Goal: Task Accomplishment & Management: Complete application form

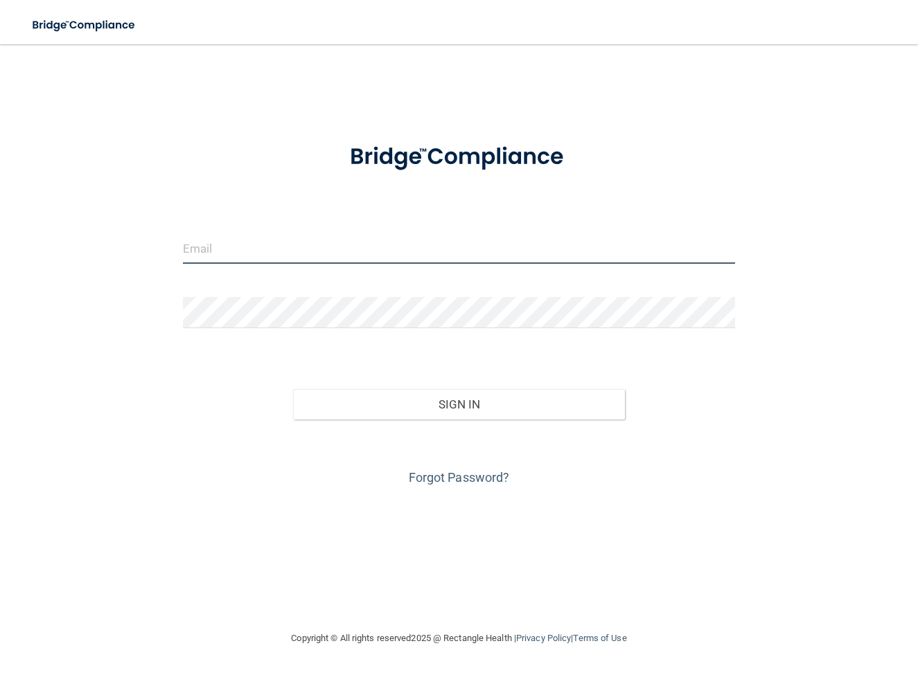
type input "[EMAIL_ADDRESS][DOMAIN_NAME]"
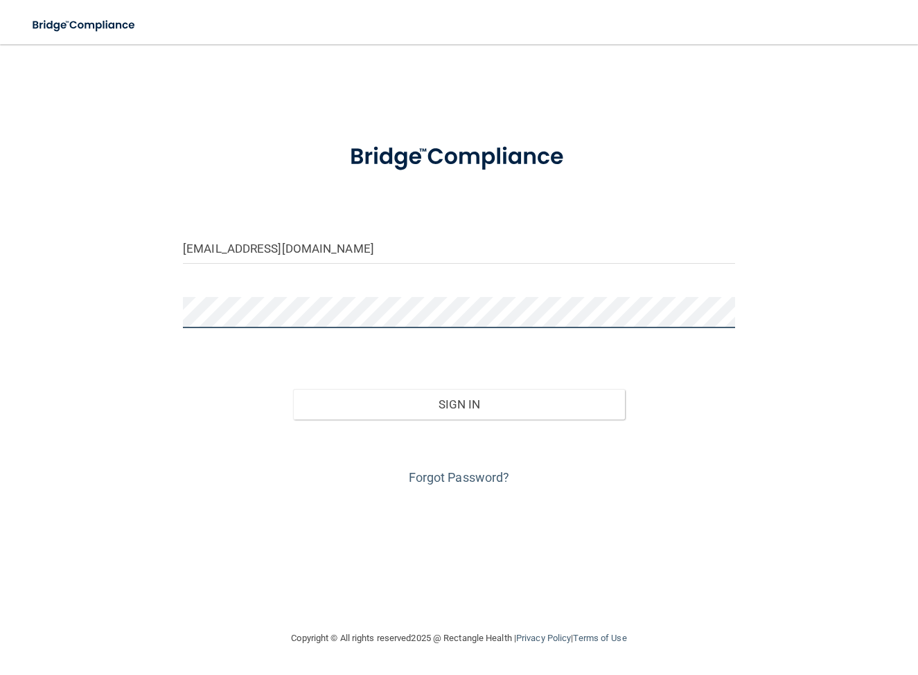
click at [458, 404] on button "Sign In" at bounding box center [458, 404] width 331 height 30
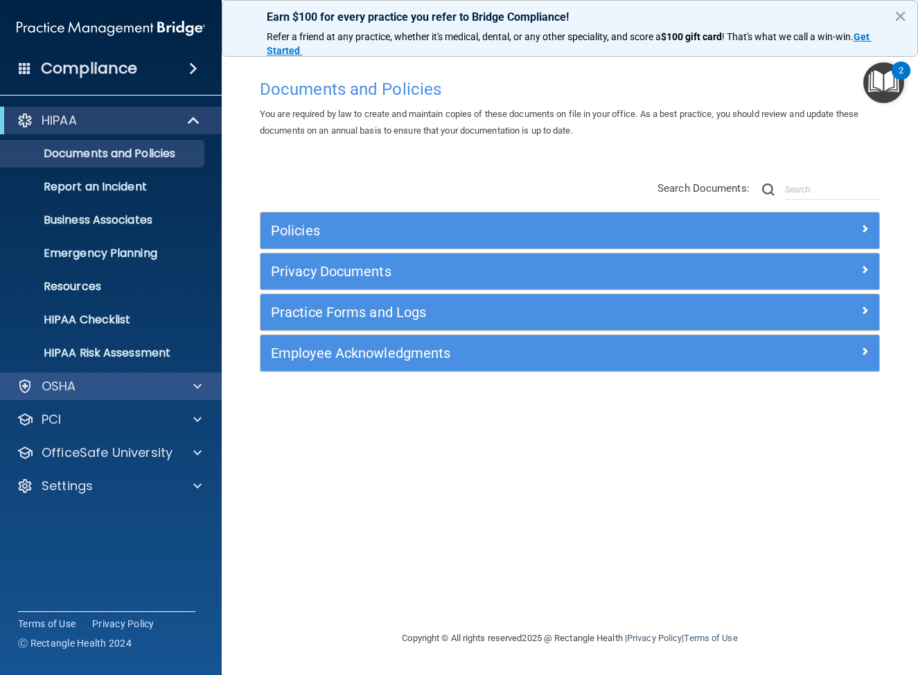
click at [127, 382] on div "OSHA" at bounding box center [92, 386] width 172 height 17
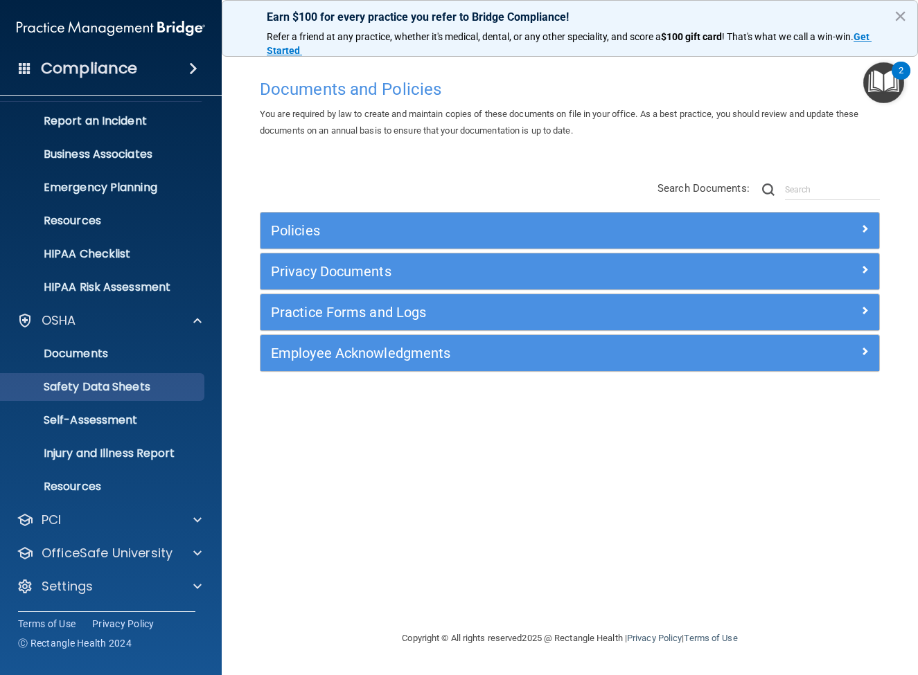
scroll to position [66, 0]
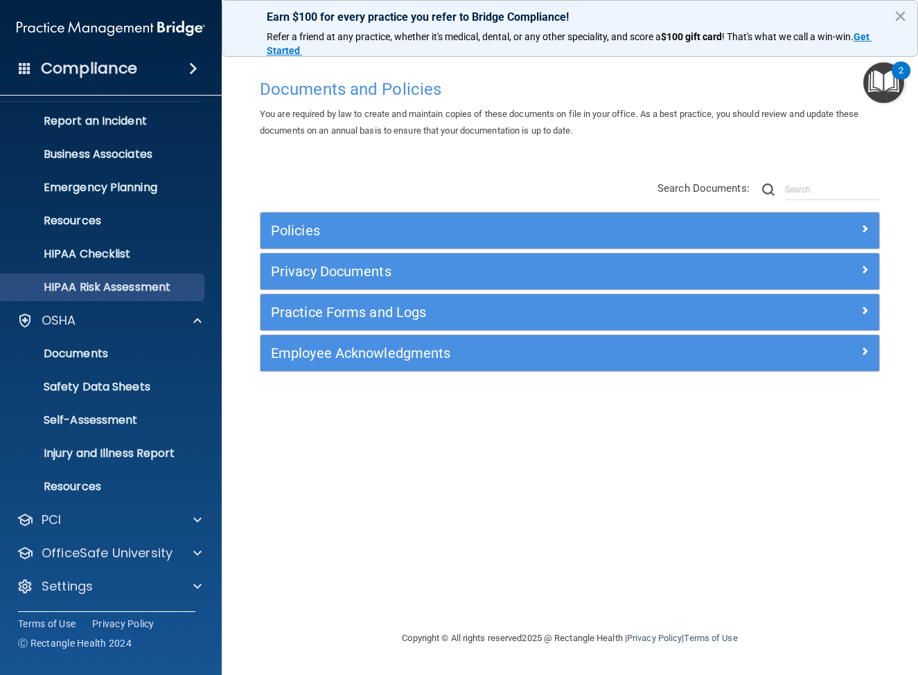
click at [121, 282] on p "HIPAA Risk Assessment" at bounding box center [103, 287] width 189 height 14
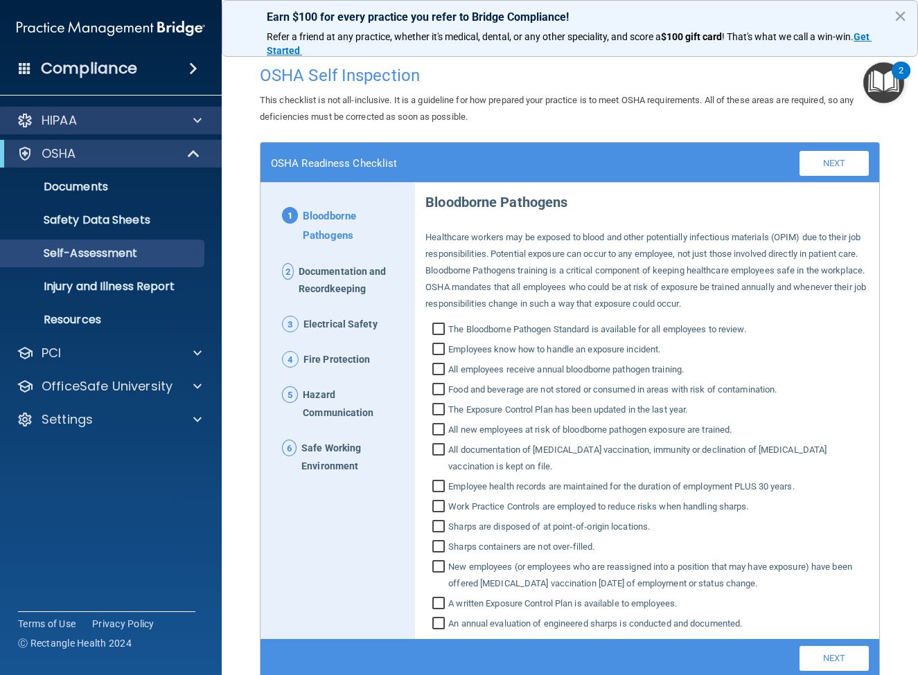
click at [115, 122] on div "HIPAA" at bounding box center [92, 120] width 172 height 17
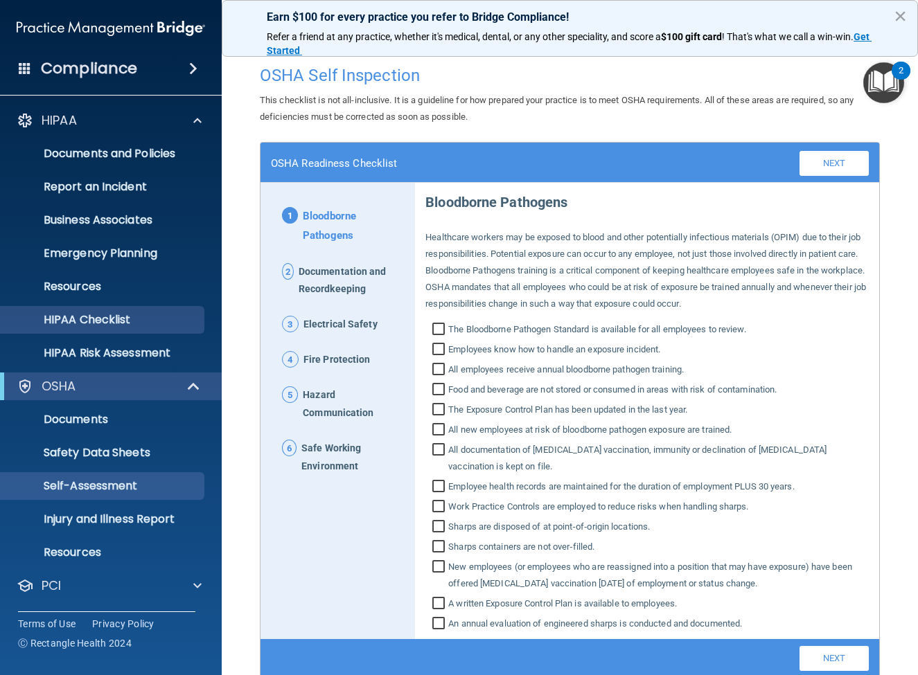
click at [129, 320] on p "HIPAA Checklist" at bounding box center [103, 320] width 189 height 14
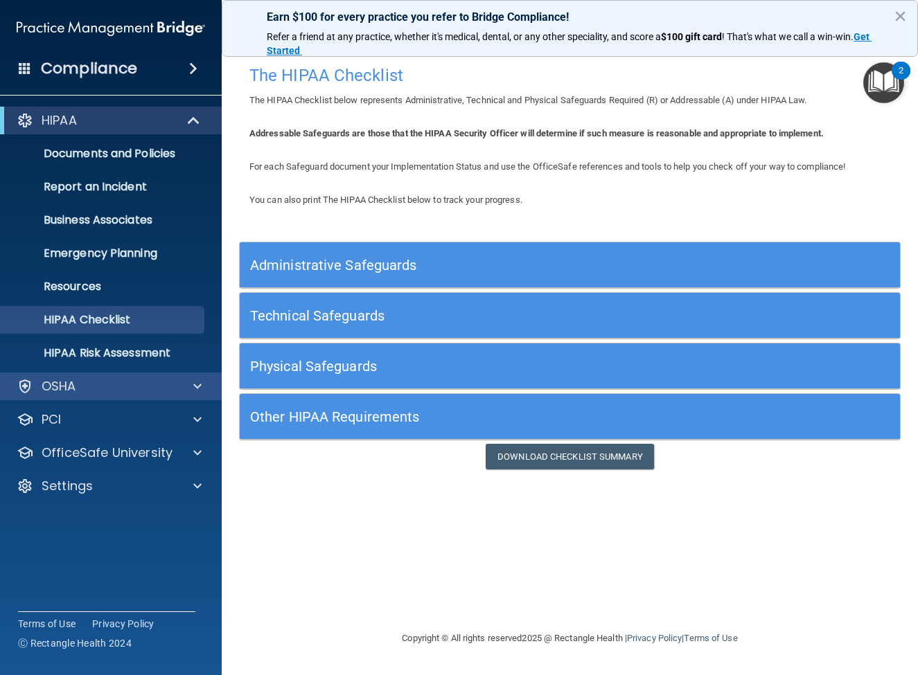
click at [103, 387] on div "OSHA" at bounding box center [92, 386] width 172 height 17
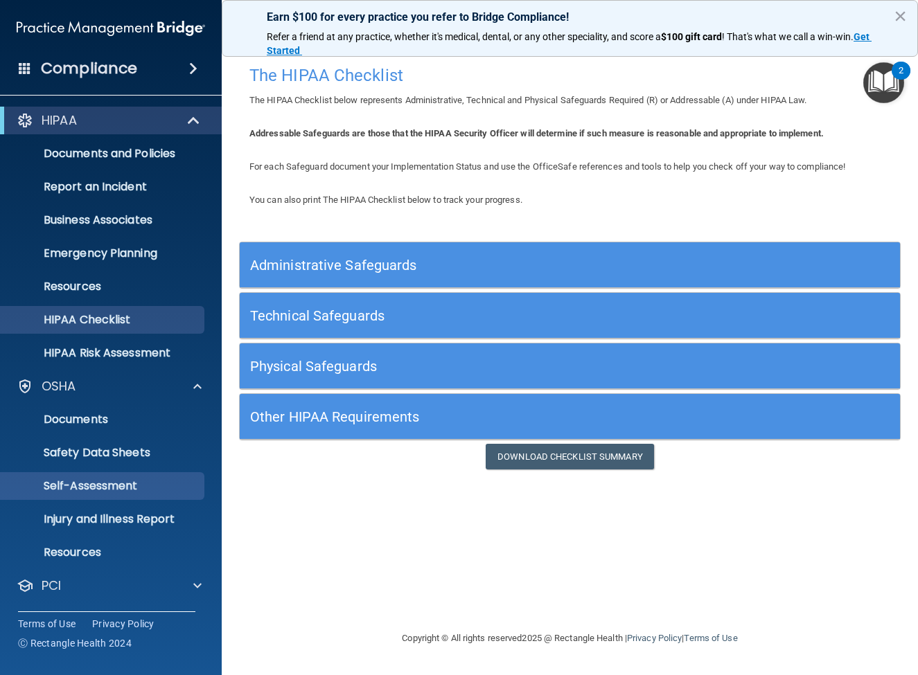
click at [117, 485] on p "Self-Assessment" at bounding box center [103, 486] width 189 height 14
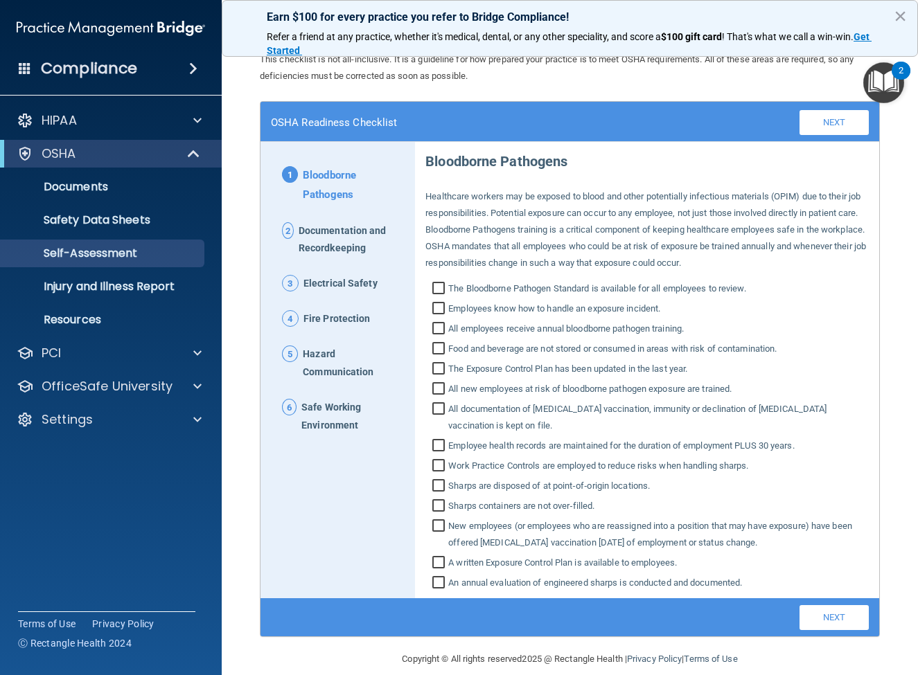
scroll to position [40, 0]
click at [444, 284] on input "The Bloodborne Pathogen Standard is available for all employees to review." at bounding box center [440, 291] width 16 height 14
checkbox input "true"
click at [437, 304] on input "Employees know how to handle an exposure incident." at bounding box center [440, 311] width 16 height 14
checkbox input "true"
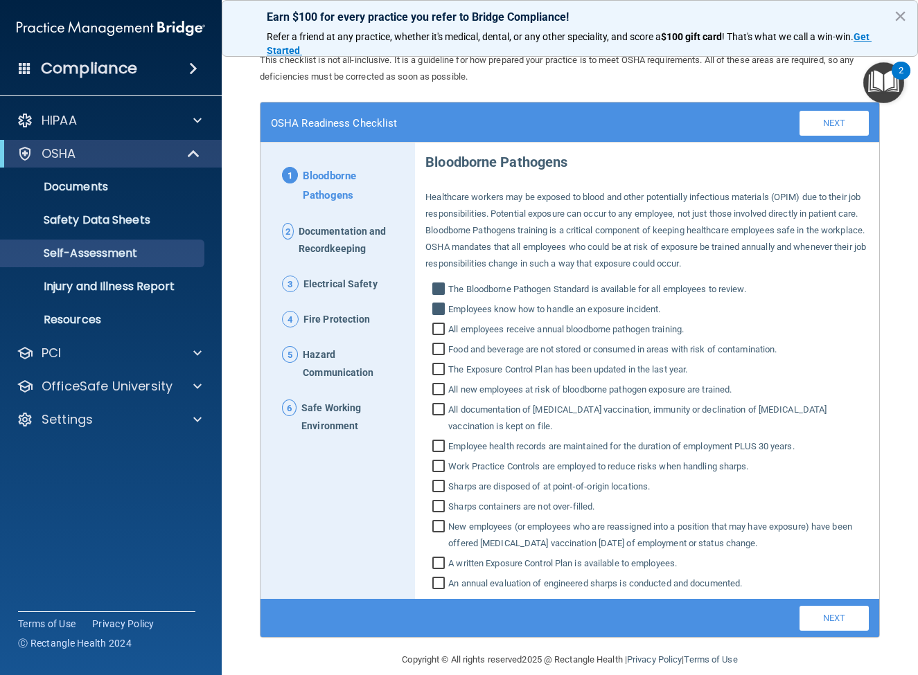
click at [437, 324] on input "All employees receive annual bloodborne pathogen training." at bounding box center [440, 331] width 16 height 14
checkbox input "true"
click at [439, 344] on input "Food and beverage are not stored or consumed in areas with risk of contaminatio…" at bounding box center [440, 351] width 16 height 14
checkbox input "true"
click at [439, 364] on input "The Exposure Control Plan has been updated in the last year." at bounding box center [440, 371] width 16 height 14
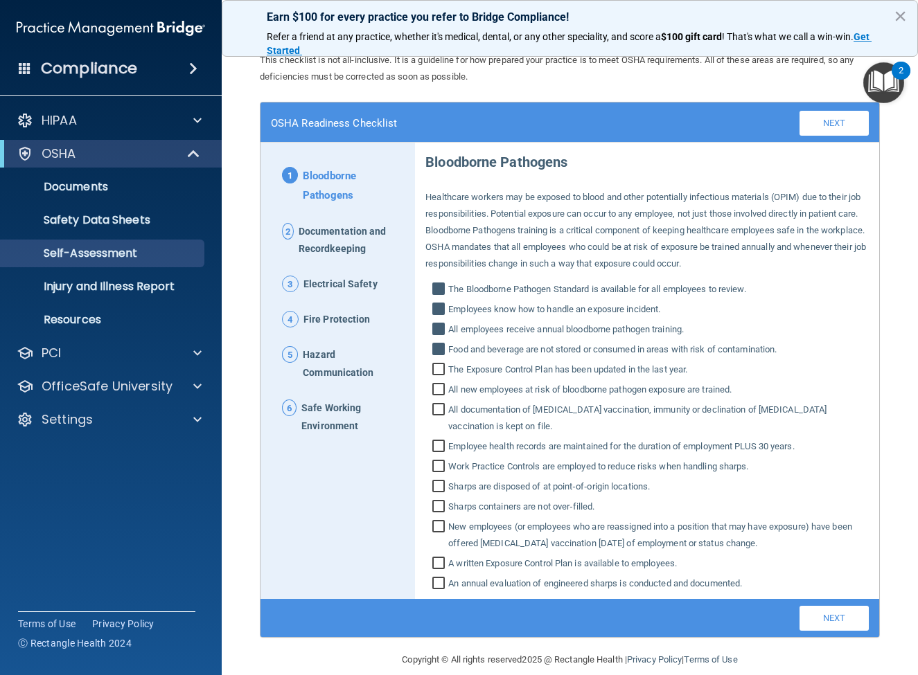
checkbox input "true"
click at [443, 384] on input "All new employees at risk of bloodborne pathogen exposure are trained." at bounding box center [440, 391] width 16 height 14
checkbox input "true"
click at [443, 404] on input "All documentation of Hepatitis B vaccination, immunity or declination of Hepati…" at bounding box center [440, 419] width 16 height 30
checkbox input "true"
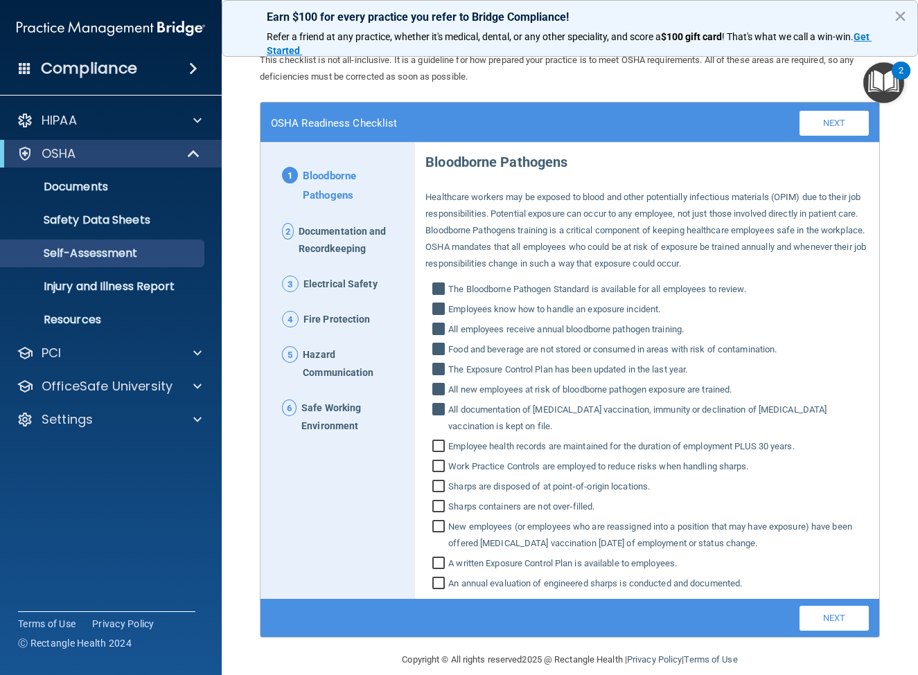
click at [441, 438] on label "Employee health records are maintained for the duration of employment PLUS 30 y…" at bounding box center [646, 446] width 443 height 17
click at [441, 441] on input "Employee health records are maintained for the duration of employment PLUS 30 y…" at bounding box center [440, 448] width 16 height 14
checkbox input "true"
click at [438, 461] on input "Work Practice Controls are employed to reduce risks when handling sharps." at bounding box center [440, 468] width 16 height 14
checkbox input "true"
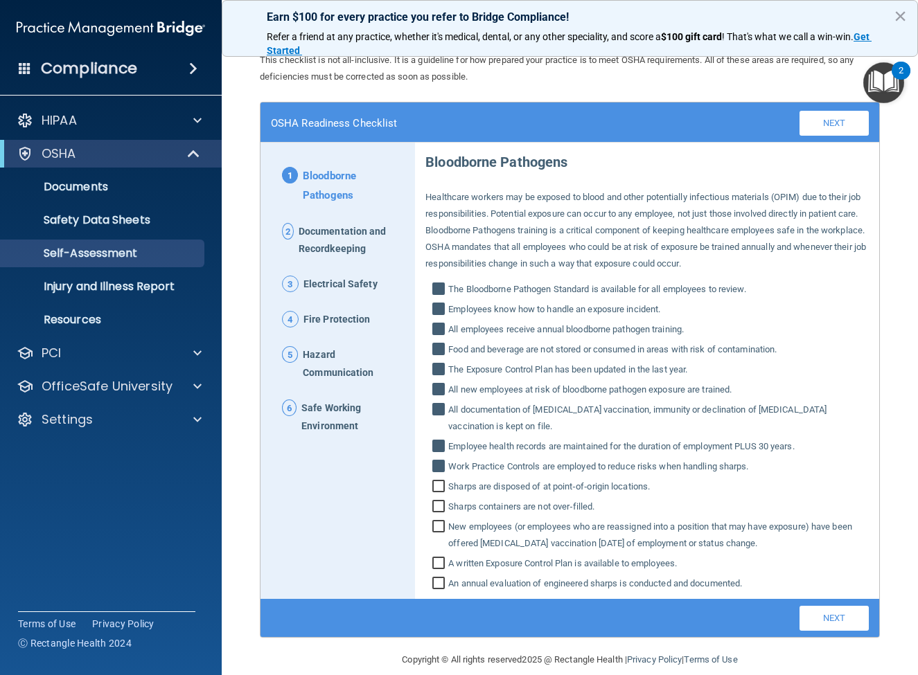
click at [439, 481] on input "Sharps are disposed of at point‐of‐origin locations." at bounding box center [440, 488] width 16 height 14
checkbox input "true"
click at [440, 501] on input "Sharps containers are not over‐filled." at bounding box center [440, 508] width 16 height 14
click at [441, 501] on input "Sharps containers are not over‐filled." at bounding box center [440, 508] width 16 height 14
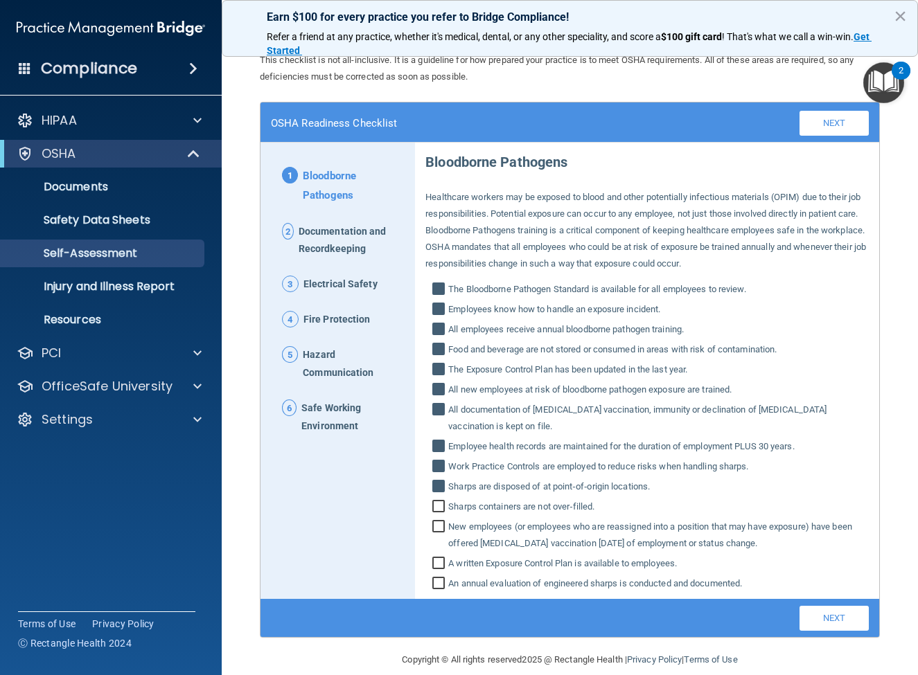
checkbox input "true"
click at [443, 521] on input "New employees (or employees who are reassigned into a position that may have ex…" at bounding box center [440, 536] width 16 height 30
checkbox input "true"
click at [443, 558] on input "A written Exposure Control Plan is available to employees." at bounding box center [440, 565] width 16 height 14
checkbox input "true"
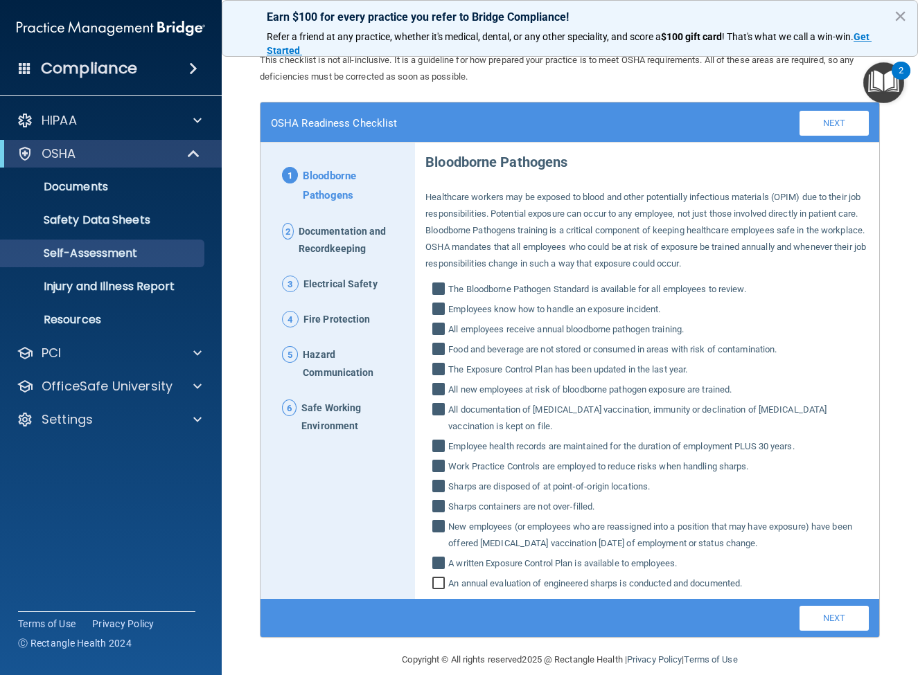
click at [444, 578] on input "An annual evaluation of engineered sharps is conducted and documented." at bounding box center [440, 585] width 16 height 14
checkbox input "true"
click at [830, 606] on link "Next" at bounding box center [833, 618] width 69 height 25
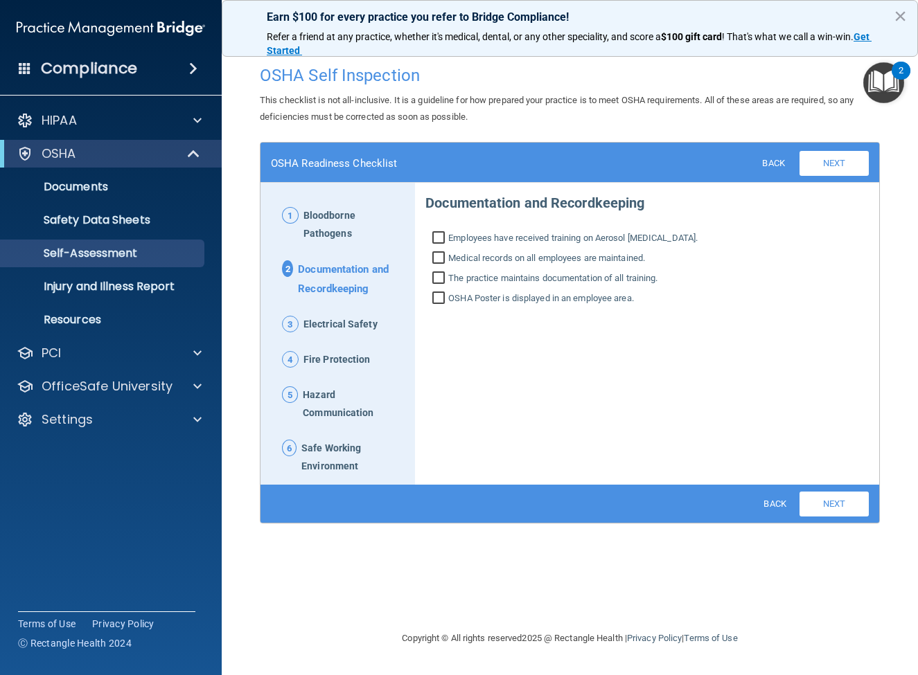
scroll to position [0, 0]
click at [439, 233] on input "Employees have received training on Aerosol Transmissible Diseases." at bounding box center [440, 240] width 16 height 14
checkbox input "true"
click at [440, 253] on input "Medical records on all employees are maintained." at bounding box center [440, 260] width 16 height 14
checkbox input "true"
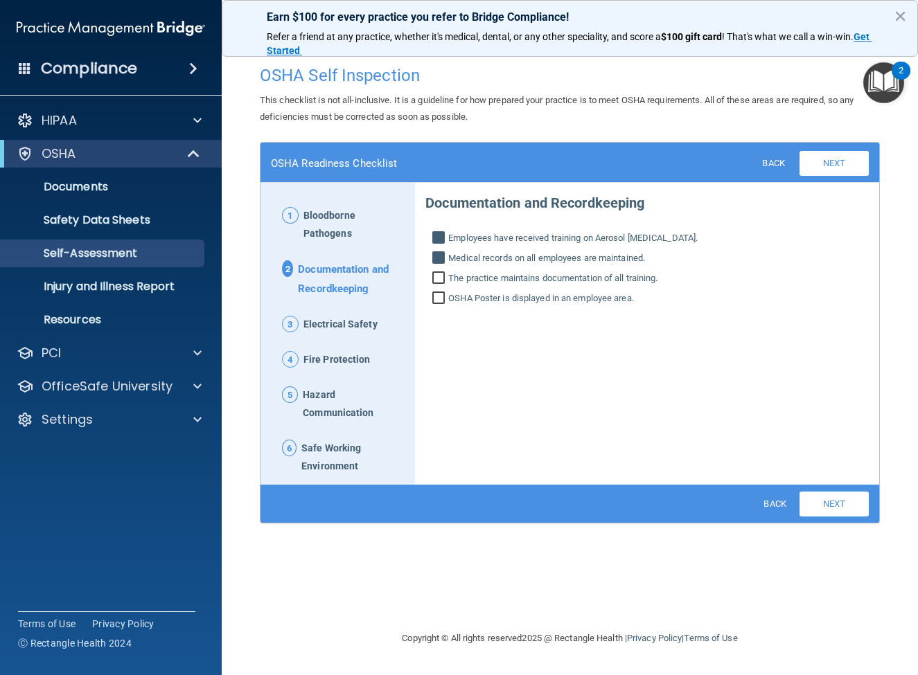
click at [440, 263] on div "Documentation and Recordkeeping Employees have received training on Aerosol Tra…" at bounding box center [646, 245] width 443 height 123
click at [440, 273] on input "The practice maintains documentation of all training." at bounding box center [440, 280] width 16 height 14
checkbox input "true"
click at [438, 293] on input "OSHA Poster is displayed in an employee area." at bounding box center [440, 300] width 16 height 14
checkbox input "true"
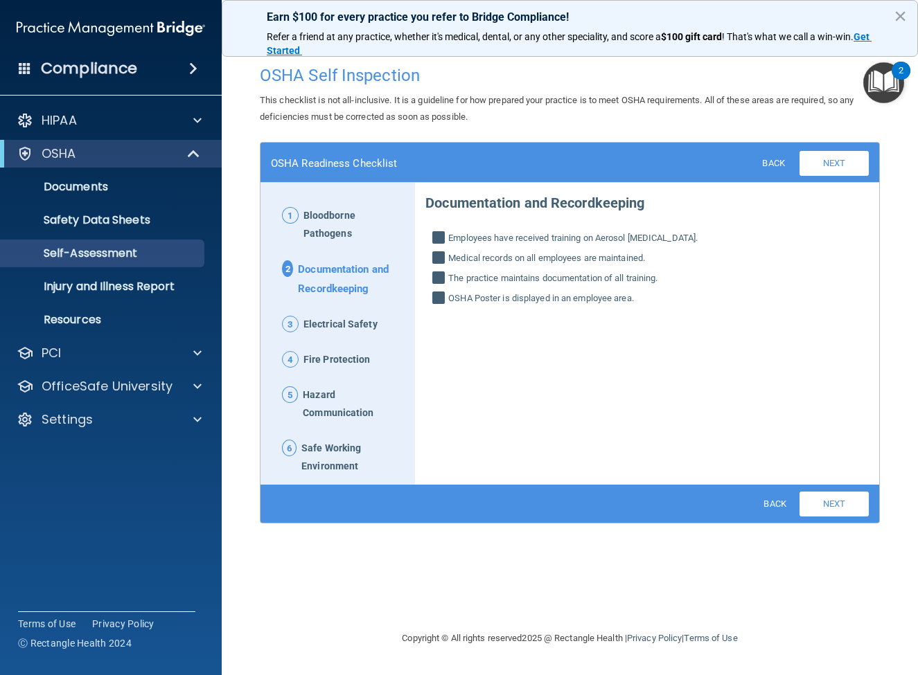
click at [834, 492] on link "Next" at bounding box center [833, 504] width 69 height 25
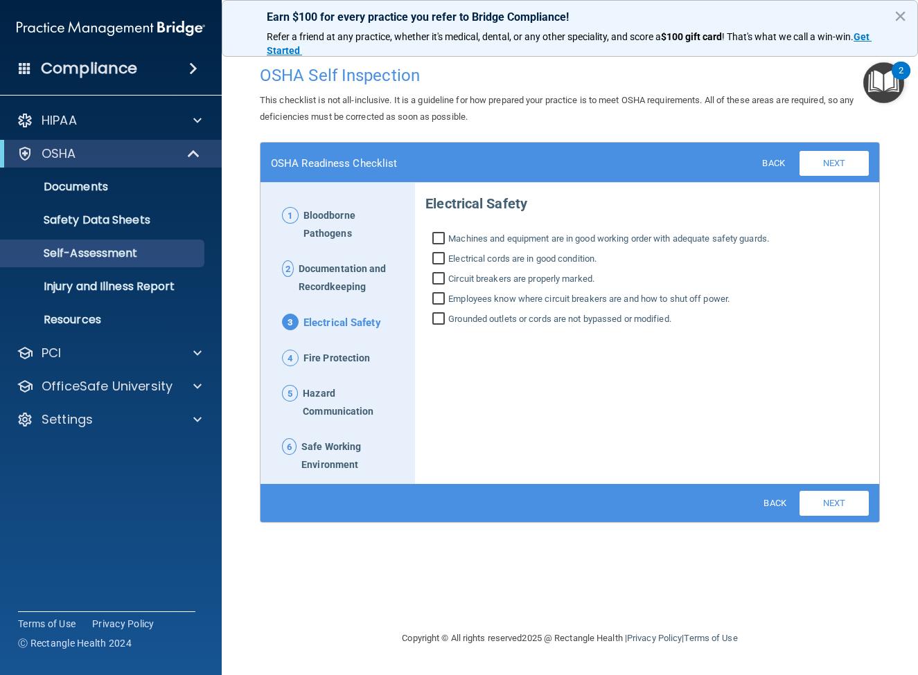
click at [437, 233] on input "Machines and equipment are in good working order with adequate safety guards." at bounding box center [440, 240] width 16 height 14
checkbox input "true"
click at [437, 256] on input "Electrical cords are in good condition." at bounding box center [440, 260] width 16 height 14
checkbox input "true"
click at [438, 276] on input "Circuit breakers are properly marked." at bounding box center [440, 281] width 16 height 14
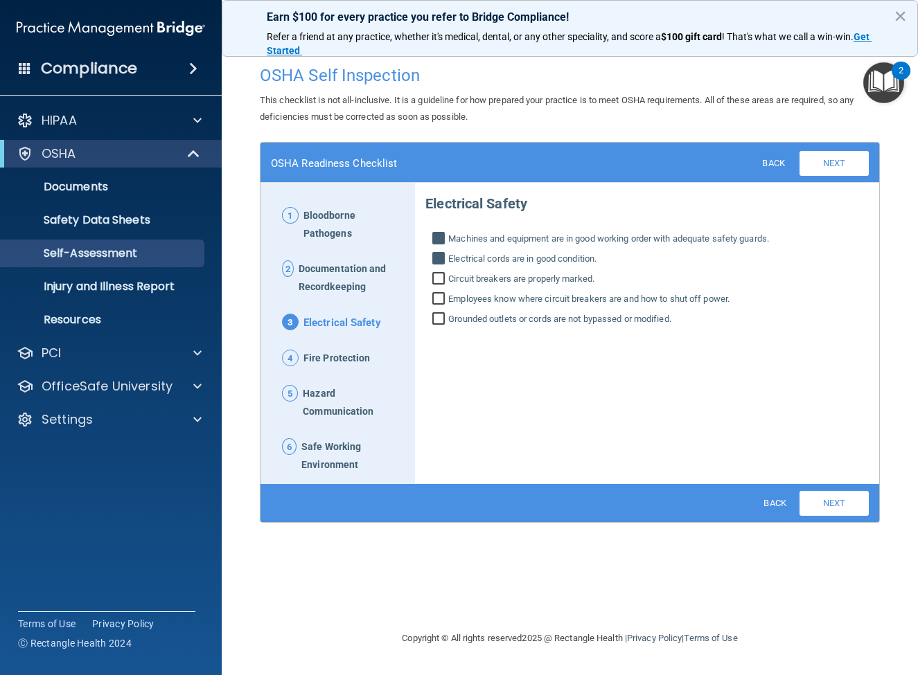
checkbox input "true"
click at [441, 296] on input "Employees know where circuit breakers are and how to shut off power." at bounding box center [440, 301] width 16 height 14
checkbox input "true"
click at [442, 314] on input "Grounded outlets or cords are not bypassed or modified." at bounding box center [440, 321] width 16 height 14
checkbox input "true"
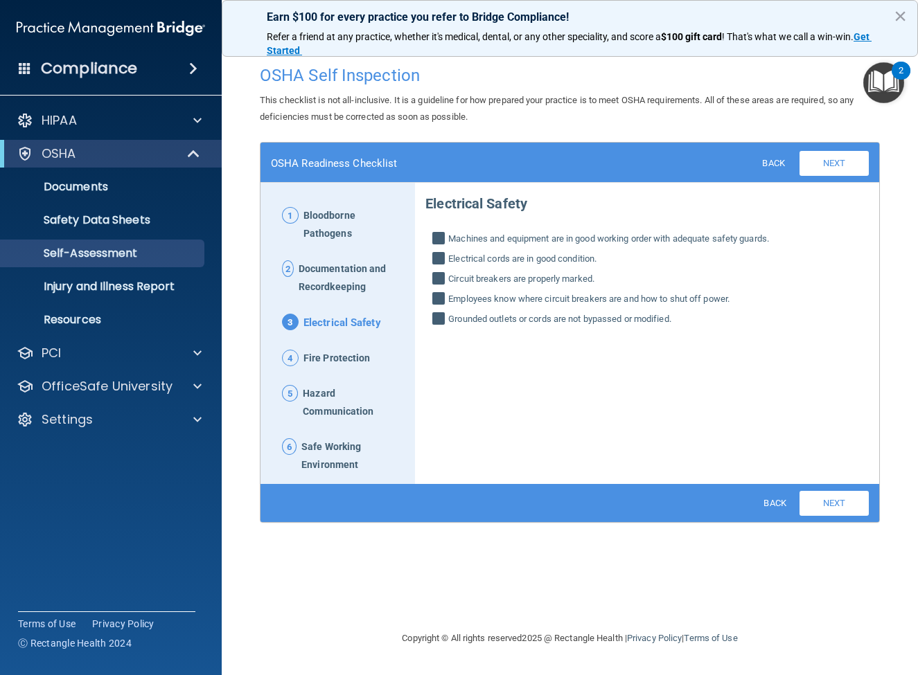
click at [818, 491] on link "Next" at bounding box center [833, 503] width 69 height 25
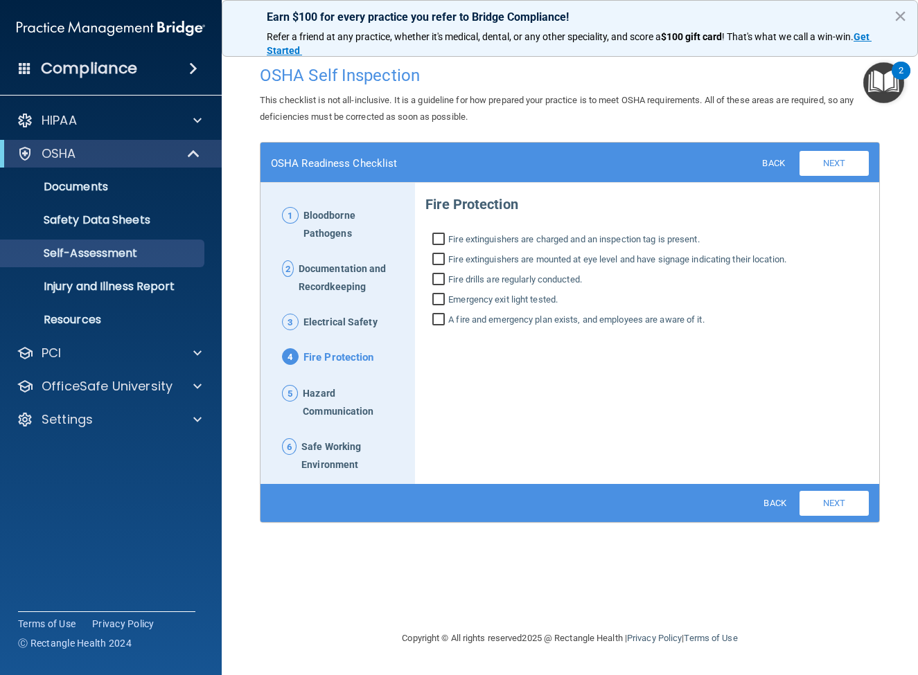
click at [436, 235] on input "Fire extinguishers are charged and an inspection tag is present." at bounding box center [440, 241] width 16 height 14
checkbox input "true"
click at [438, 262] on input "Fire extinguishers are mounted at eye level and have signage indicating their l…" at bounding box center [440, 261] width 16 height 14
checkbox input "true"
click at [441, 292] on label "Emergency exit light tested." at bounding box center [646, 300] width 443 height 17
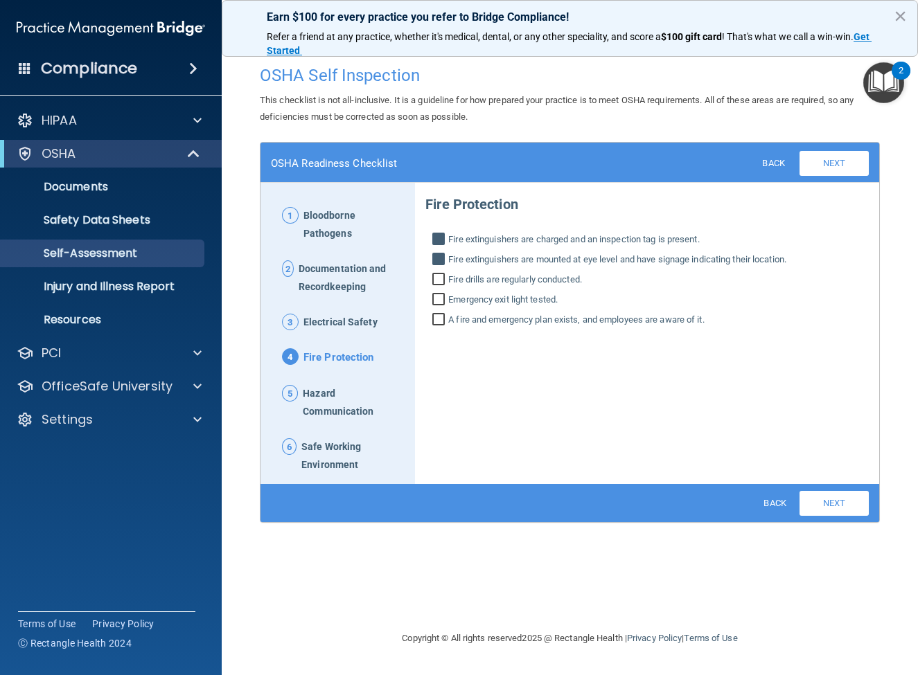
click at [441, 294] on input "Emergency exit light tested." at bounding box center [440, 301] width 16 height 14
checkbox input "true"
click at [440, 278] on input "Fire drills are regularly conducted." at bounding box center [440, 281] width 16 height 14
checkbox input "true"
click at [440, 315] on input "A fire and emergency plan exists, and employees are aware of it." at bounding box center [440, 321] width 16 height 14
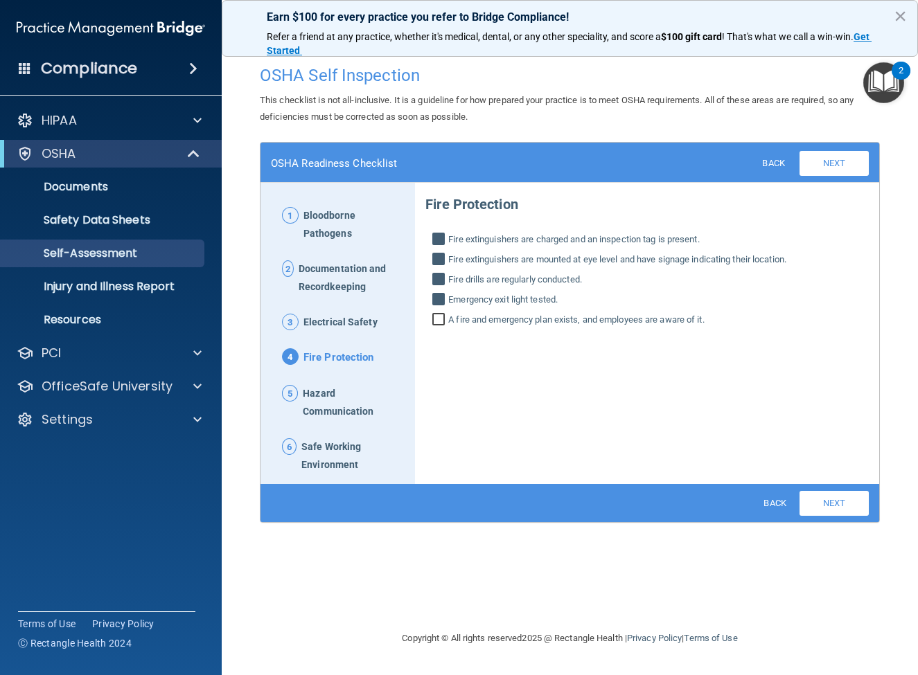
checkbox input "true"
click at [825, 491] on link "Next" at bounding box center [833, 503] width 69 height 25
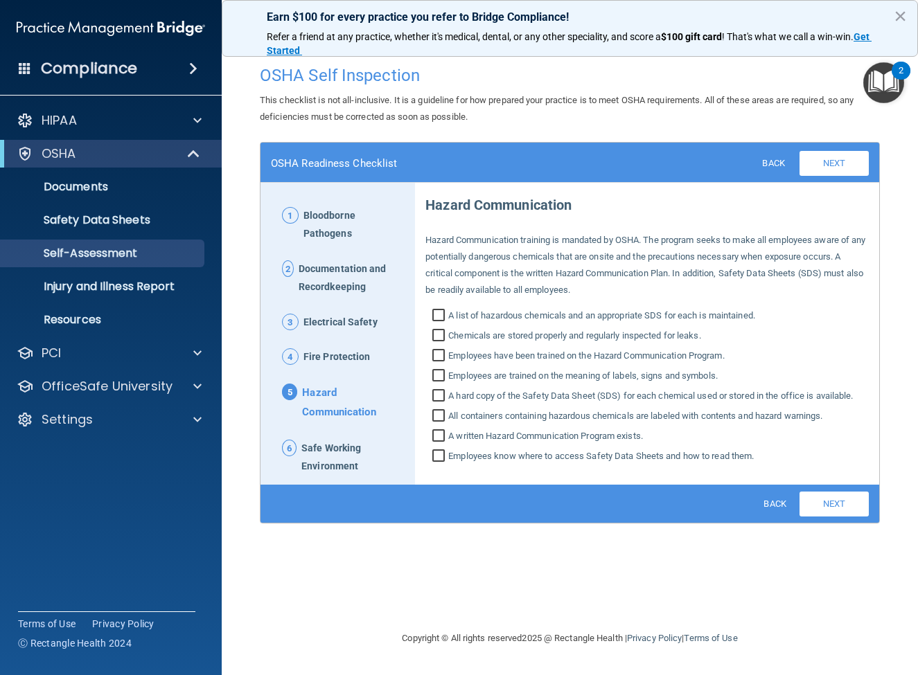
click at [436, 310] on input "A list of hazardous chemicals and an appropriate SDS for each is maintained." at bounding box center [440, 317] width 16 height 14
checkbox input "true"
click at [442, 330] on input "Chemicals are stored properly and regularly inspected for leaks." at bounding box center [440, 337] width 16 height 14
checkbox input "true"
click at [440, 350] on input "Employees have been trained on the Hazard Communication Program." at bounding box center [440, 357] width 16 height 14
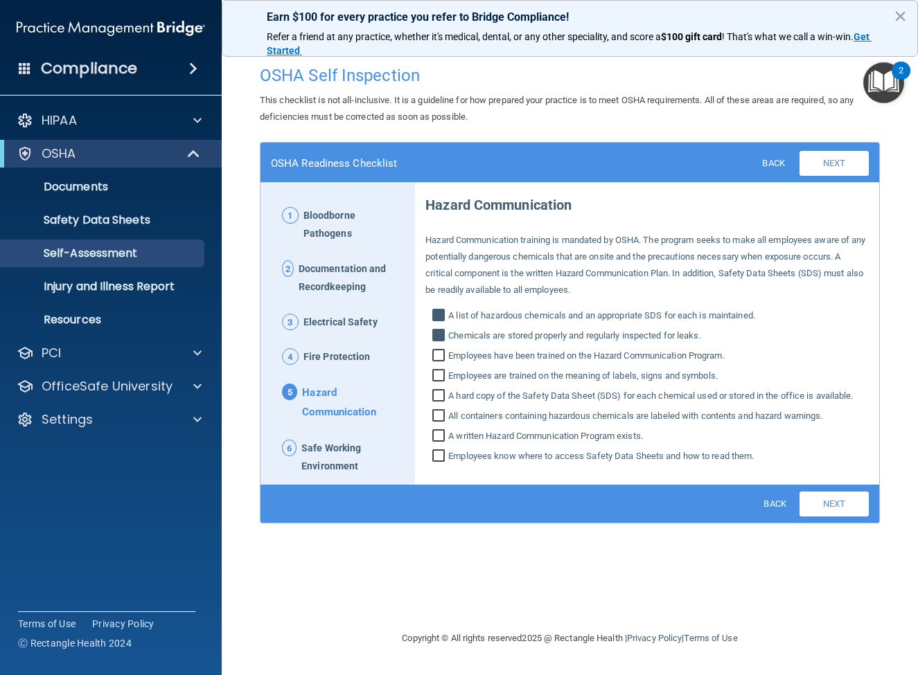
checkbox input "true"
click at [439, 370] on input "Employees are trained on the meaning of labels, signs and symbols." at bounding box center [440, 377] width 16 height 14
checkbox input "true"
click at [438, 391] on input "A hard copy of the Safety Data Sheet (SDS) for each chemical used or stored in …" at bounding box center [440, 398] width 16 height 14
checkbox input "true"
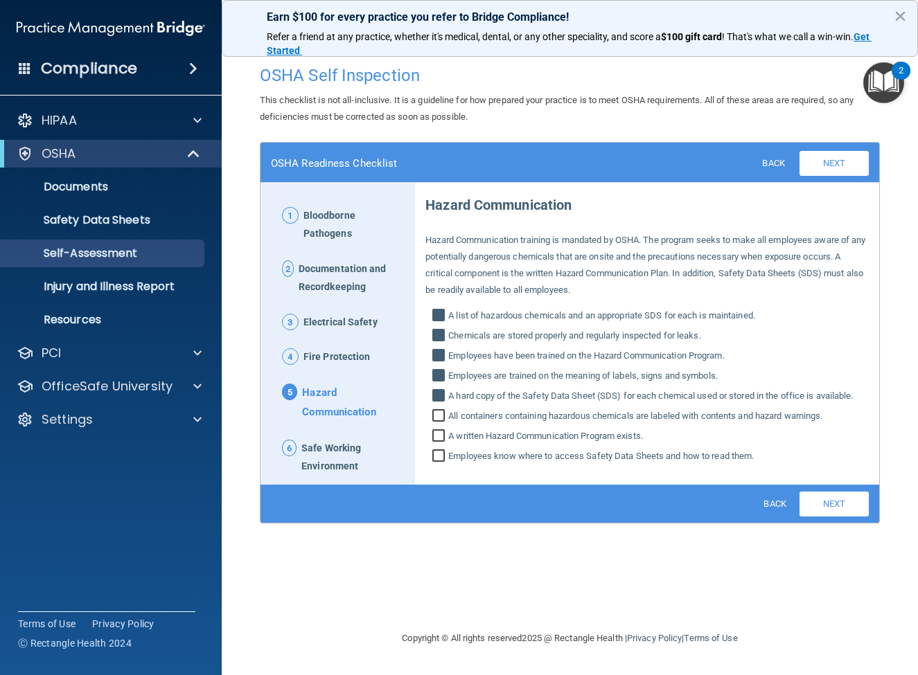
click at [437, 411] on input "All containers containing hazardous chemicals are labeled with contents and haz…" at bounding box center [440, 418] width 16 height 14
checkbox input "true"
click at [437, 431] on input "A written Hazard Communication Program exists." at bounding box center [440, 438] width 16 height 14
checkbox input "true"
click at [438, 451] on input "Employees know where to access Safety Data Sheets and how to read them." at bounding box center [440, 458] width 16 height 14
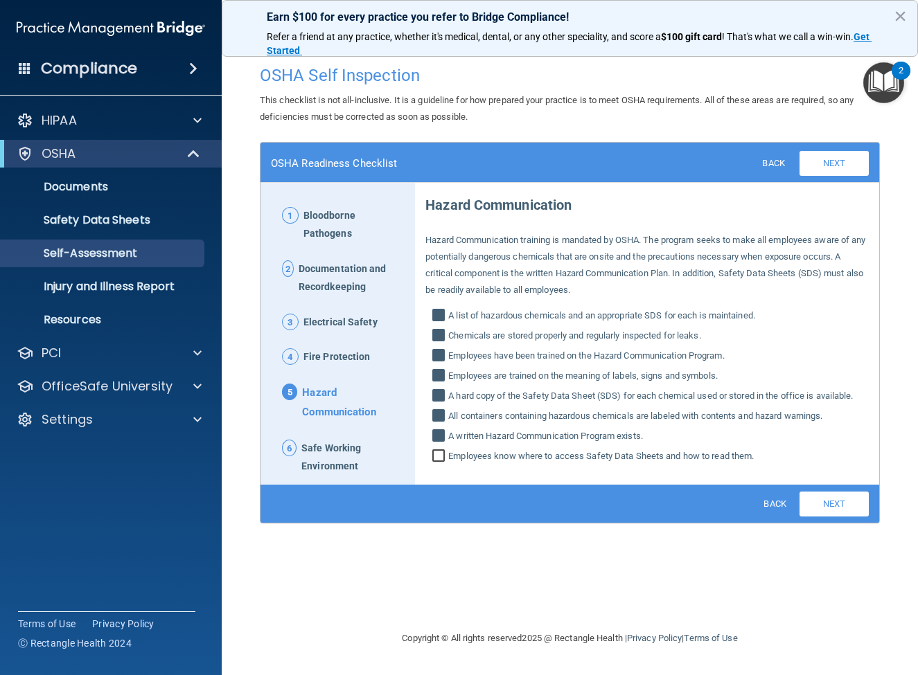
checkbox input "true"
click at [838, 492] on link "Next" at bounding box center [833, 504] width 69 height 25
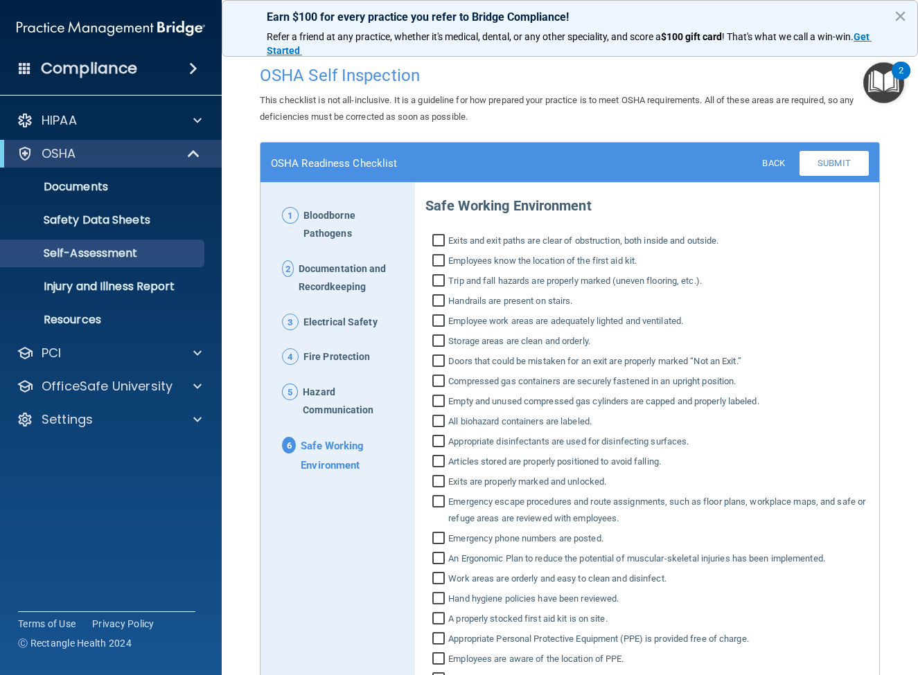
click at [440, 236] on input "Exits and exit paths are clear of obstruction, both inside and outside." at bounding box center [440, 242] width 16 height 14
checkbox input "true"
click at [438, 256] on input "Employees know the location of the first aid kit." at bounding box center [440, 263] width 16 height 14
checkbox input "true"
click at [437, 277] on input "Trip and fall hazards are properly marked (uneven flooring, etc.)." at bounding box center [440, 283] width 16 height 14
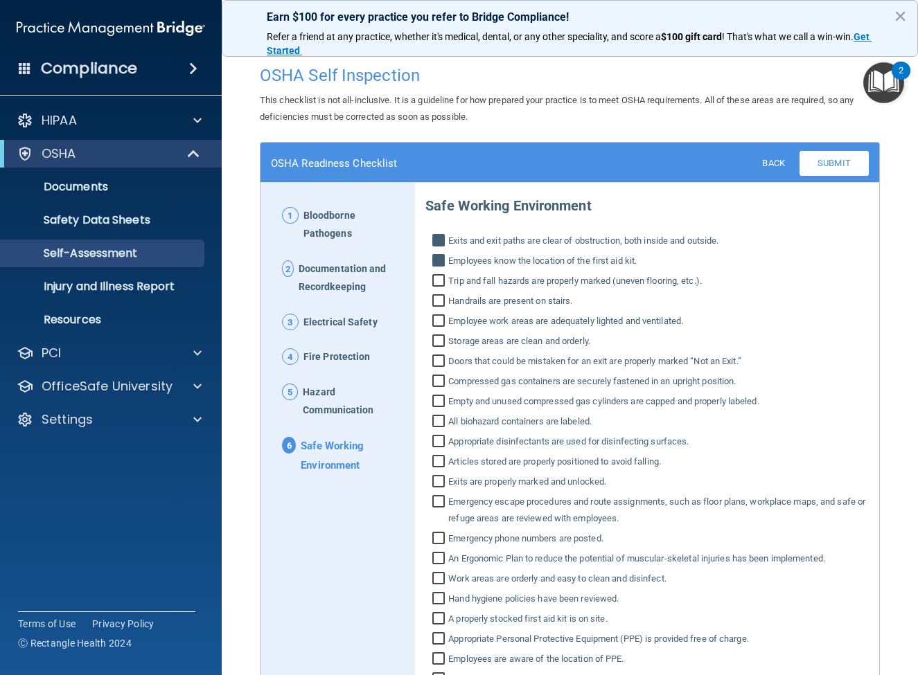
checkbox input "true"
click at [436, 296] on input "Handrails are present on stairs." at bounding box center [440, 303] width 16 height 14
checkbox input "true"
click at [436, 316] on input "Employee work areas are adequately lighted and ventilated." at bounding box center [440, 323] width 16 height 14
checkbox input "true"
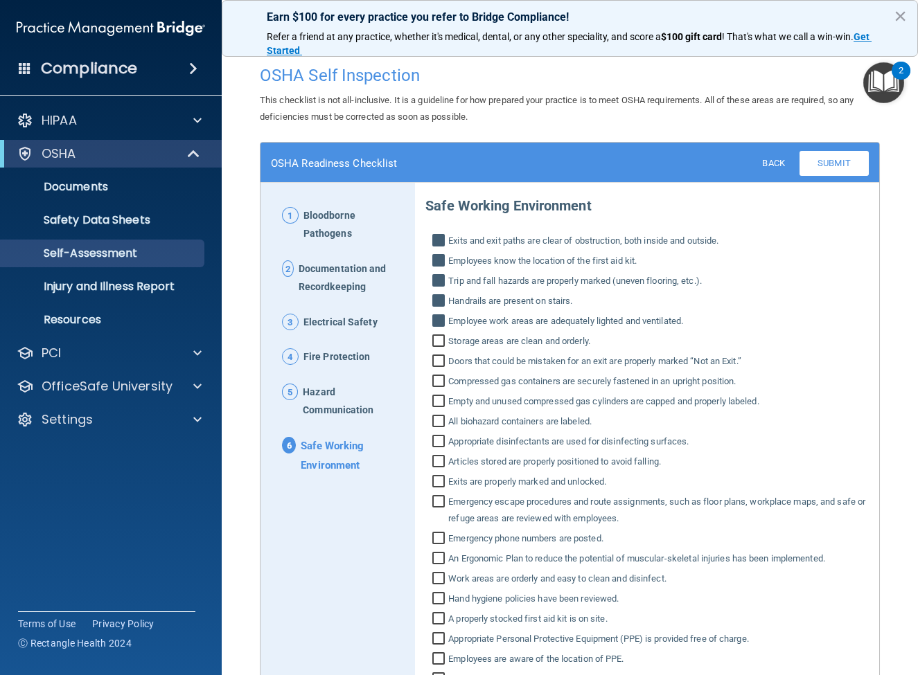
click at [436, 336] on input "Storage areas are clean and orderly." at bounding box center [440, 343] width 16 height 14
checkbox input "true"
click at [440, 356] on input "Doors that could be mistaken for an exit are properly marked “Not an Exit.”" at bounding box center [440, 363] width 16 height 14
checkbox input "true"
click at [440, 376] on input "Compressed gas containers are securely fastened in an upright position." at bounding box center [440, 383] width 16 height 14
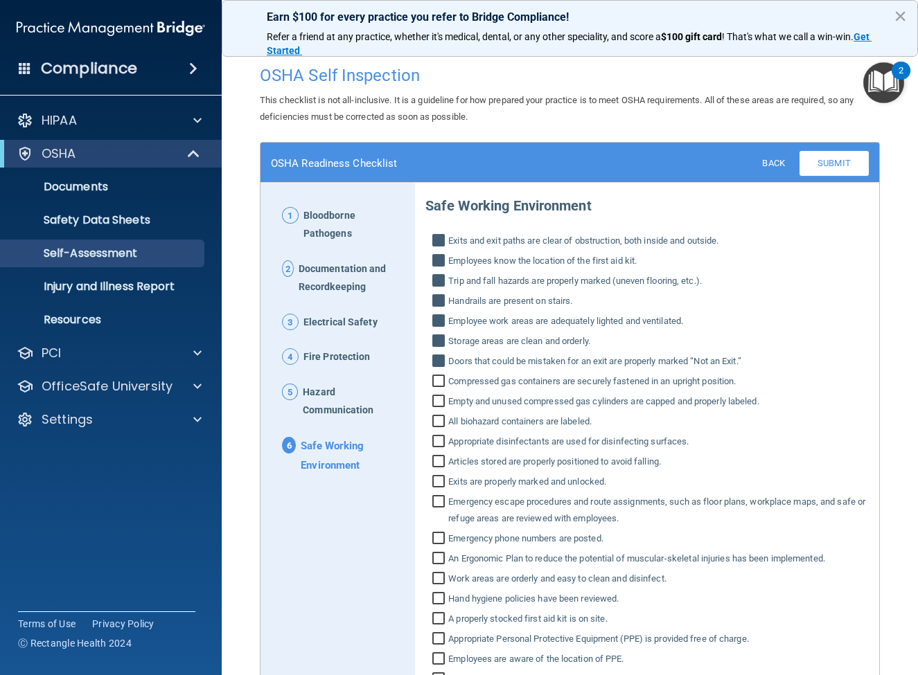
checkbox input "true"
click at [439, 396] on input "Empty and unused compressed gas cylinders are capped and properly labeled." at bounding box center [440, 403] width 16 height 14
checkbox input "true"
click at [440, 416] on input "All biohazard containers are labeled." at bounding box center [440, 423] width 16 height 14
checkbox input "true"
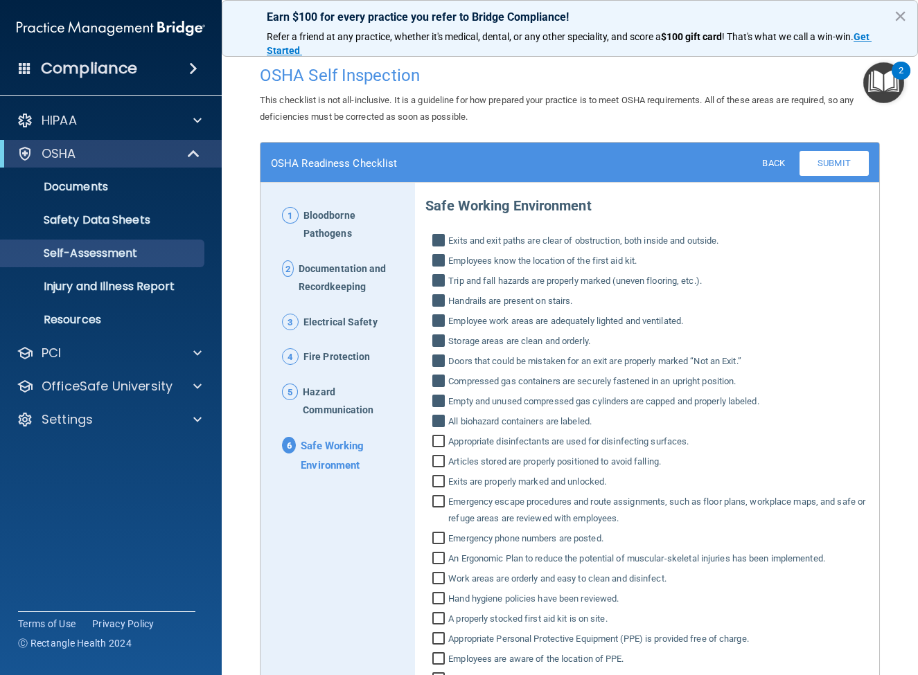
click at [440, 436] on input "Appropriate disinfectants are used for disinfecting surfaces." at bounding box center [440, 443] width 16 height 14
checkbox input "true"
click at [440, 456] on input "Articles stored are properly positioned to avoid falling." at bounding box center [440, 463] width 16 height 14
checkbox input "true"
click at [440, 458] on div "Safe Working Environment Exits and exit paths are clear of obstruction, both in…" at bounding box center [646, 436] width 443 height 501
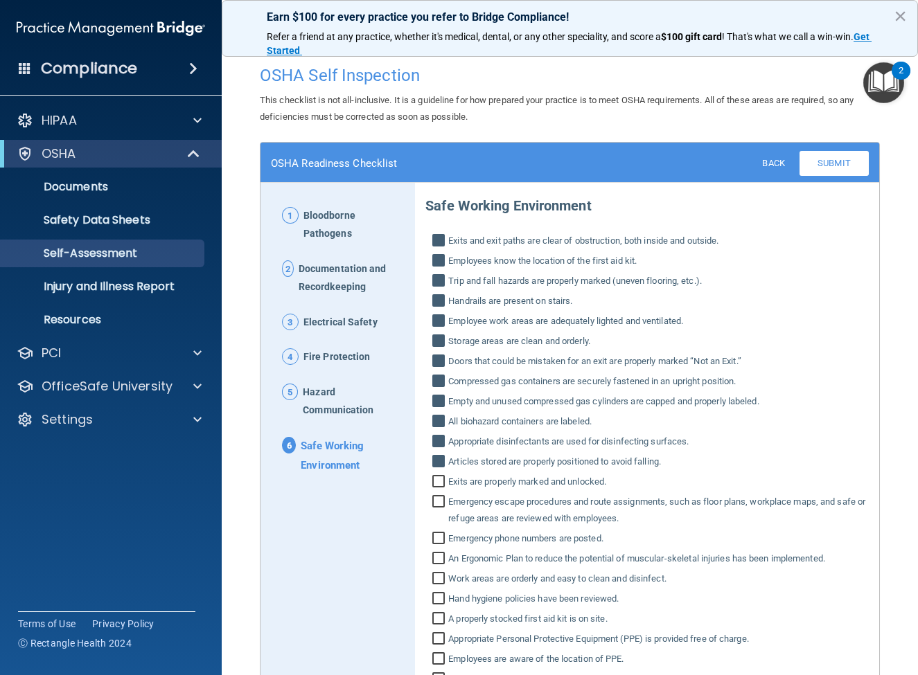
click at [438, 476] on input "Exits are properly marked and unlocked." at bounding box center [440, 483] width 16 height 14
checkbox input "true"
click at [438, 497] on input "Emergency escape procedures and route assignments, such as floor plans, workpla…" at bounding box center [440, 512] width 16 height 30
checkbox input "true"
click at [436, 514] on div "Safe Working Environment Exits and exit paths are clear of obstruction, both in…" at bounding box center [646, 436] width 443 height 501
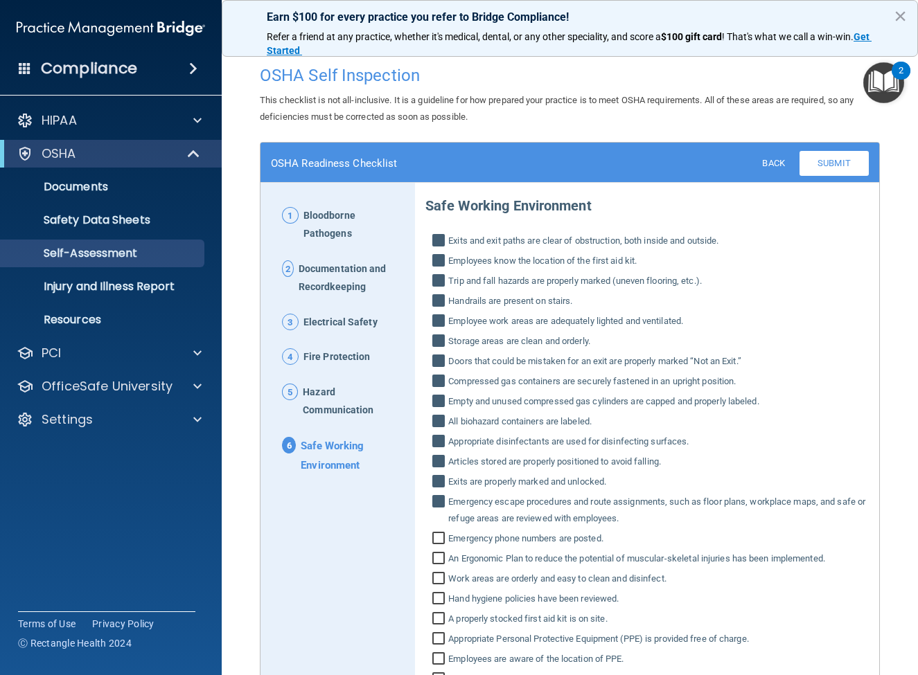
click at [436, 533] on input "Emergency phone numbers are posted." at bounding box center [440, 540] width 16 height 14
checkbox input "true"
click at [437, 553] on input "An Ergonomic Plan to reduce the potential of muscular‐skeletal injuries has bee…" at bounding box center [440, 560] width 16 height 14
checkbox input "true"
click at [437, 573] on input "Work areas are orderly and easy to clean and disinfect." at bounding box center [440, 580] width 16 height 14
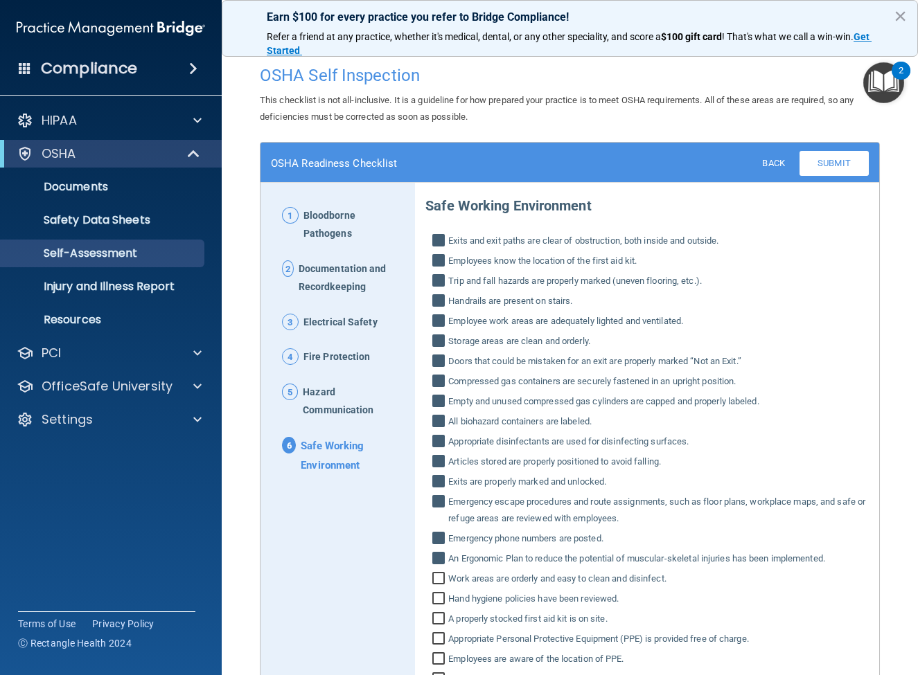
checkbox input "true"
click at [438, 593] on input "Hand hygiene policies have been reviewed." at bounding box center [440, 600] width 16 height 14
checkbox input "true"
click at [441, 614] on input "A properly stocked first aid kit is on site." at bounding box center [440, 621] width 16 height 14
checkbox input "true"
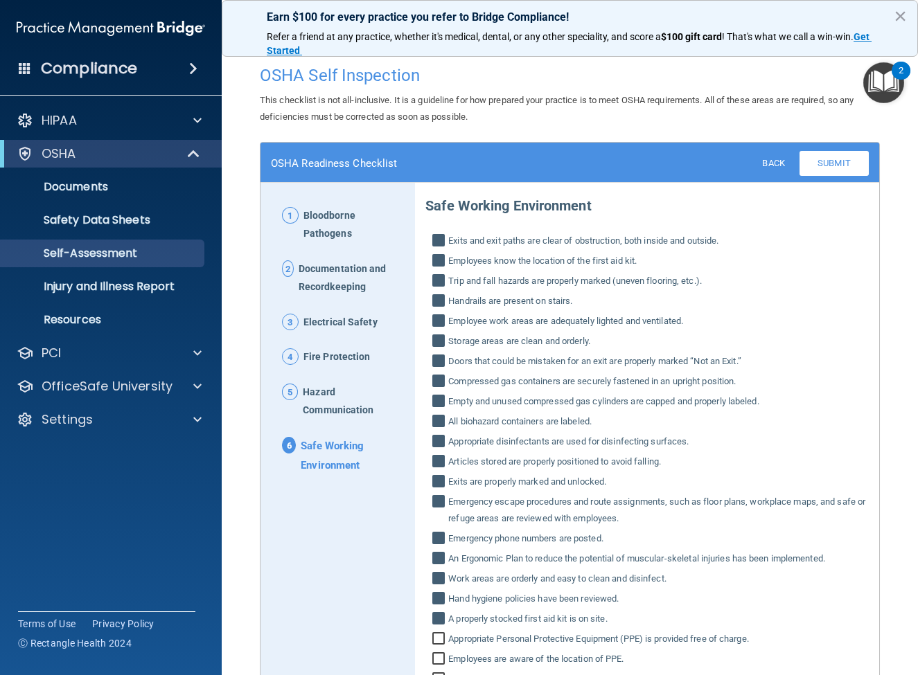
click at [441, 634] on input "Appropriate Personal Protective Equipment (PPE) is provided free of charge." at bounding box center [440, 641] width 16 height 14
checkbox input "true"
click at [439, 654] on input "Employees are aware of the location of PPE." at bounding box center [440, 661] width 16 height 14
checkbox input "true"
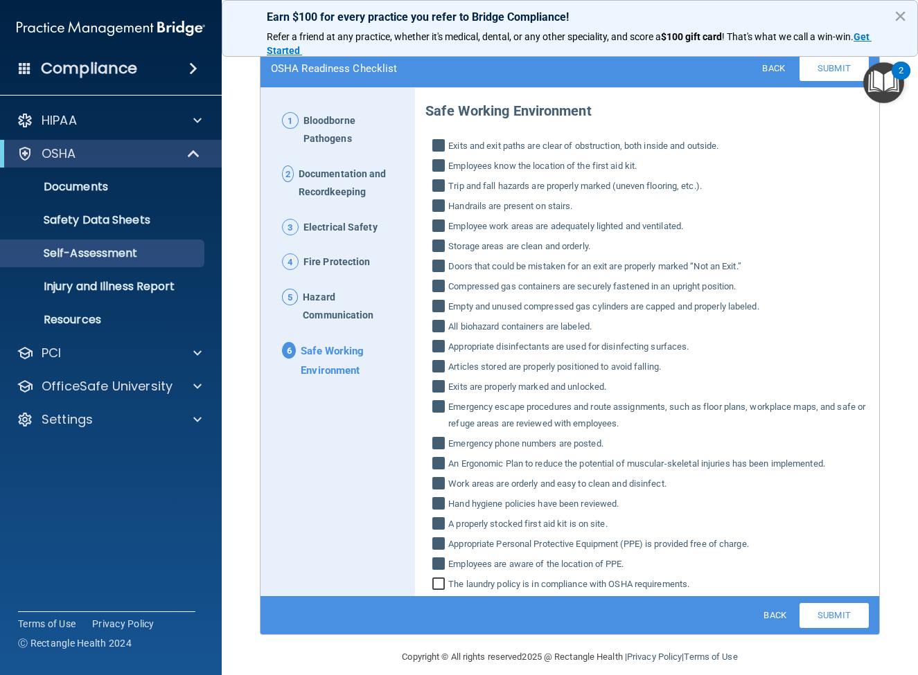
scroll to position [91, 0]
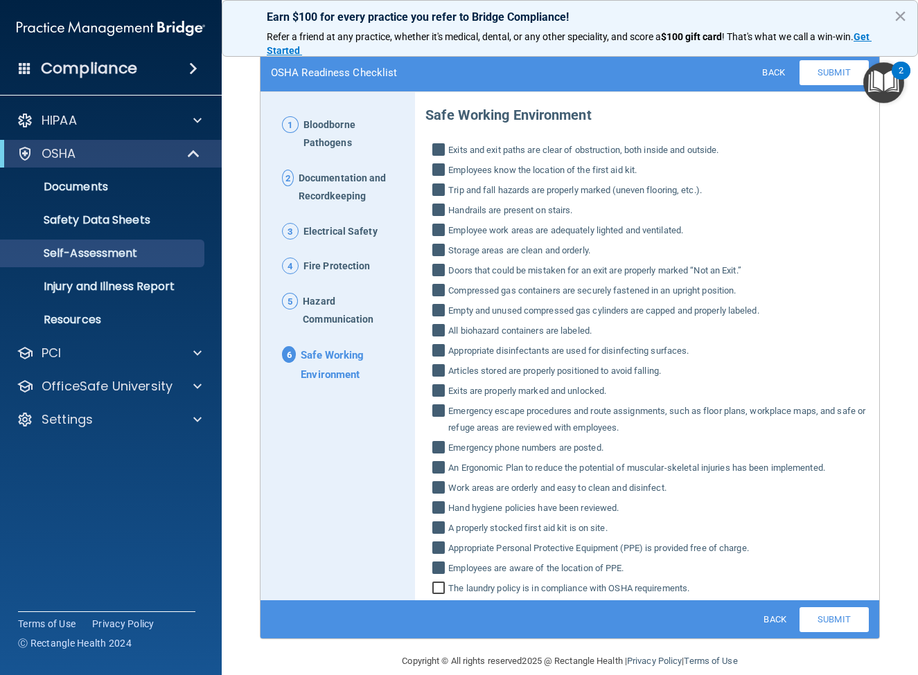
click at [438, 583] on input "The laundry policy is in compliance with OSHA requirements." at bounding box center [440, 590] width 16 height 14
checkbox input "true"
click at [836, 607] on link "Submit" at bounding box center [833, 619] width 69 height 25
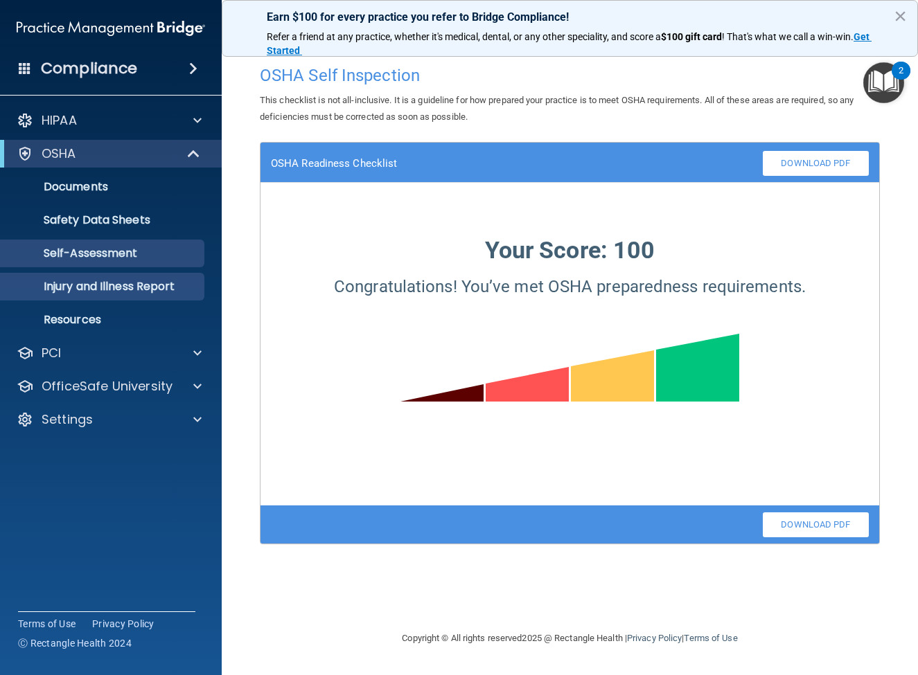
click at [136, 289] on p "Injury and Illness Report" at bounding box center [103, 287] width 189 height 14
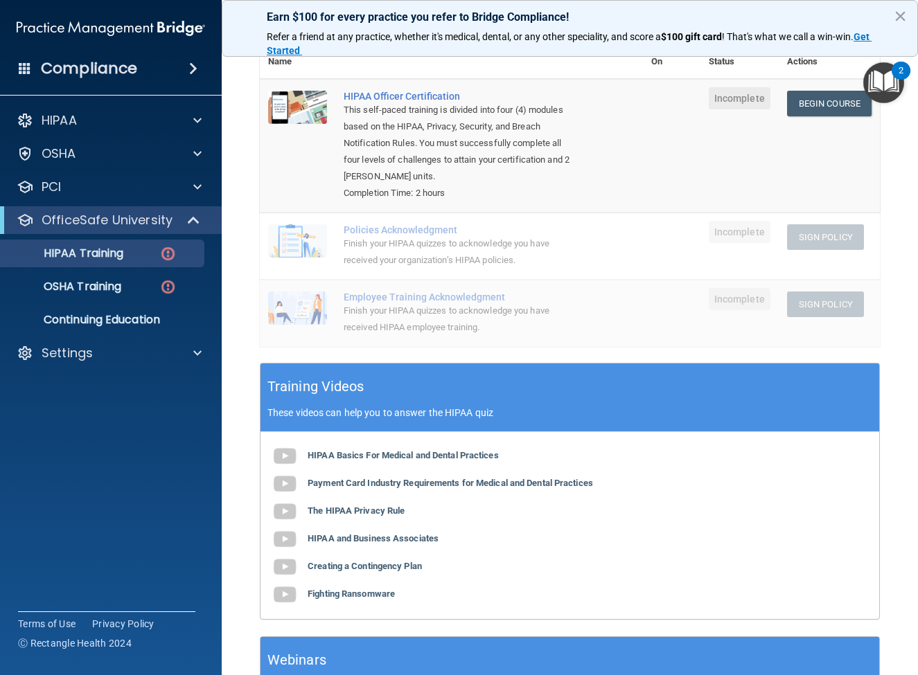
scroll to position [169, 0]
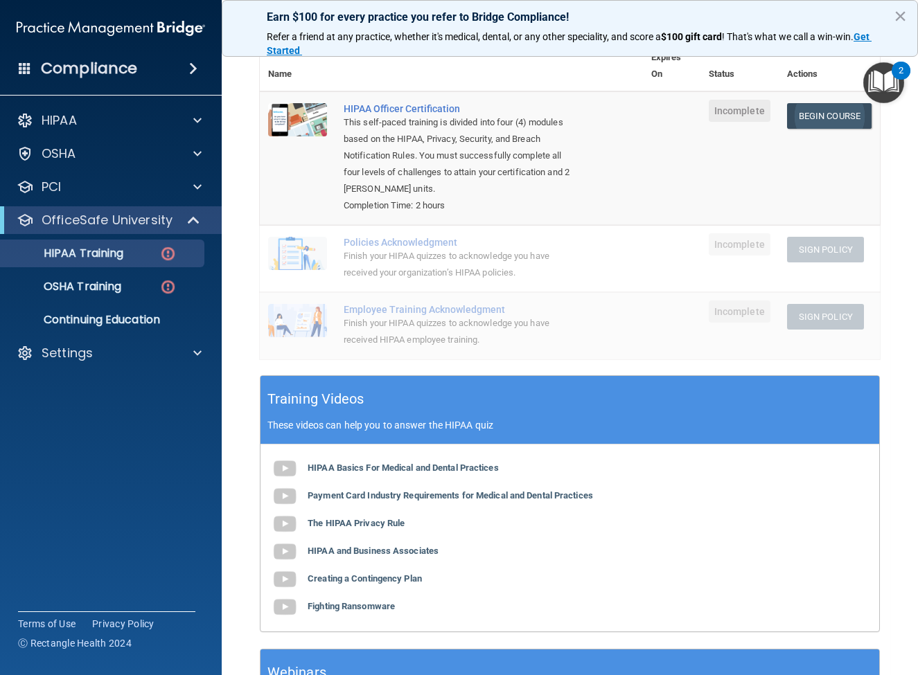
click at [832, 116] on link "Begin Course" at bounding box center [829, 116] width 84 height 26
